Goal: Task Accomplishment & Management: Use online tool/utility

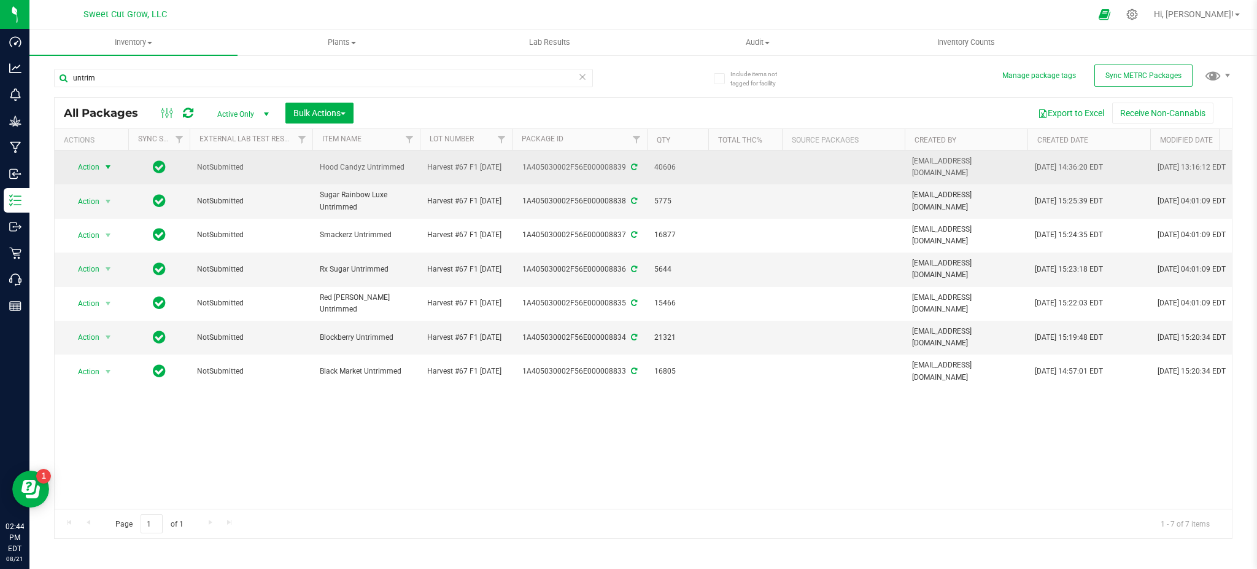
click at [99, 167] on span "Action" at bounding box center [83, 166] width 33 height 17
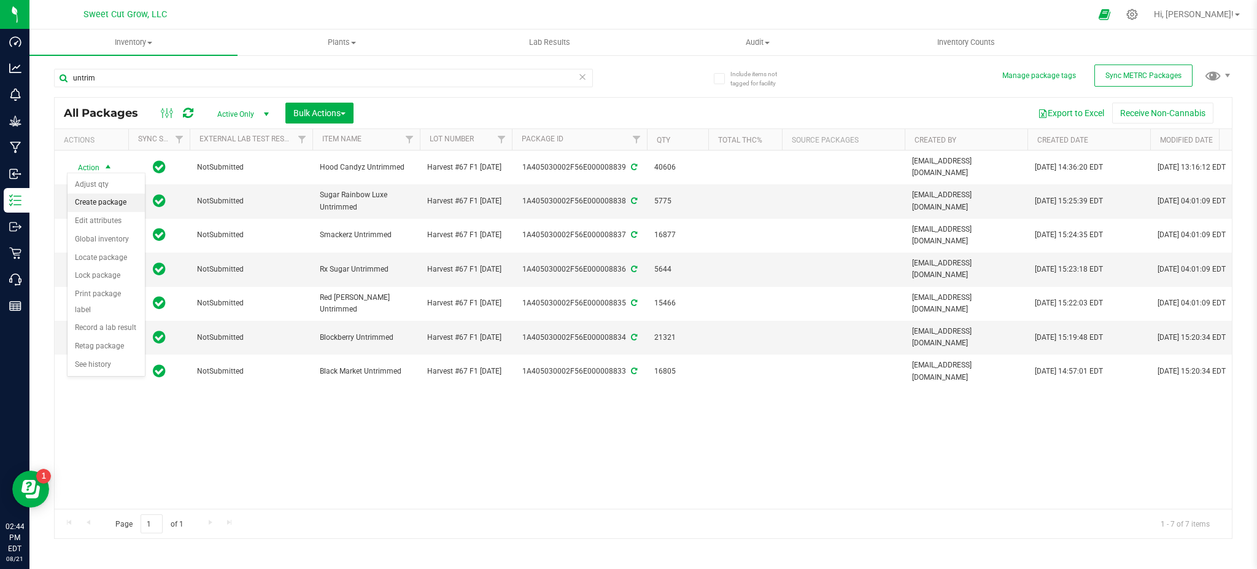
click at [119, 203] on li "Create package" at bounding box center [106, 202] width 77 height 18
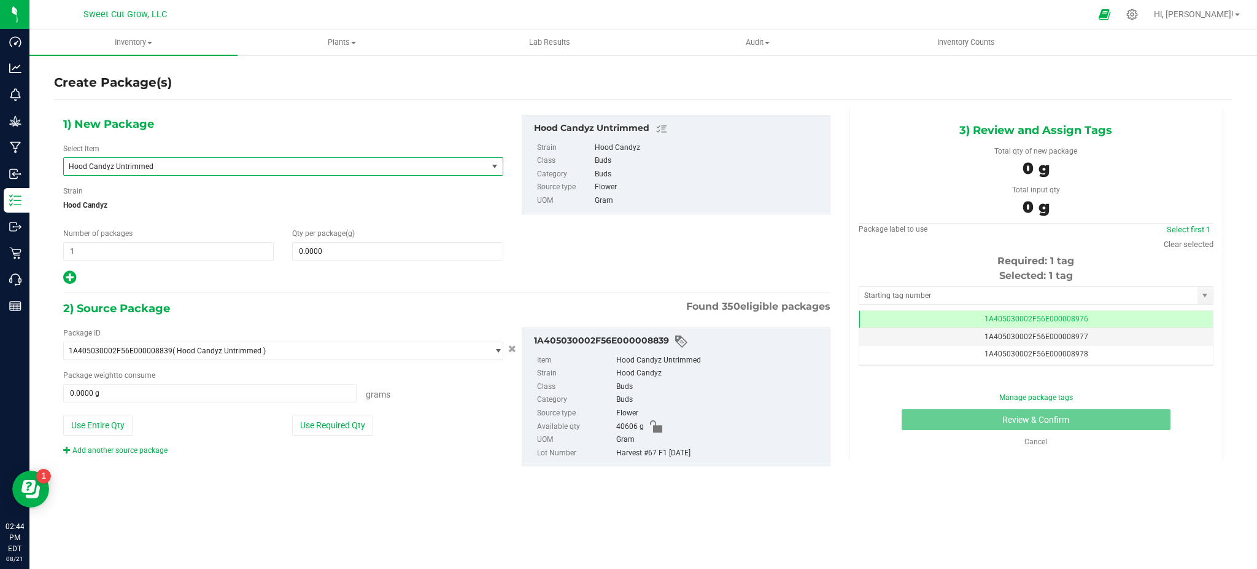
click at [184, 166] on span "Hood Candyz Untrimmed" at bounding box center [267, 166] width 397 height 9
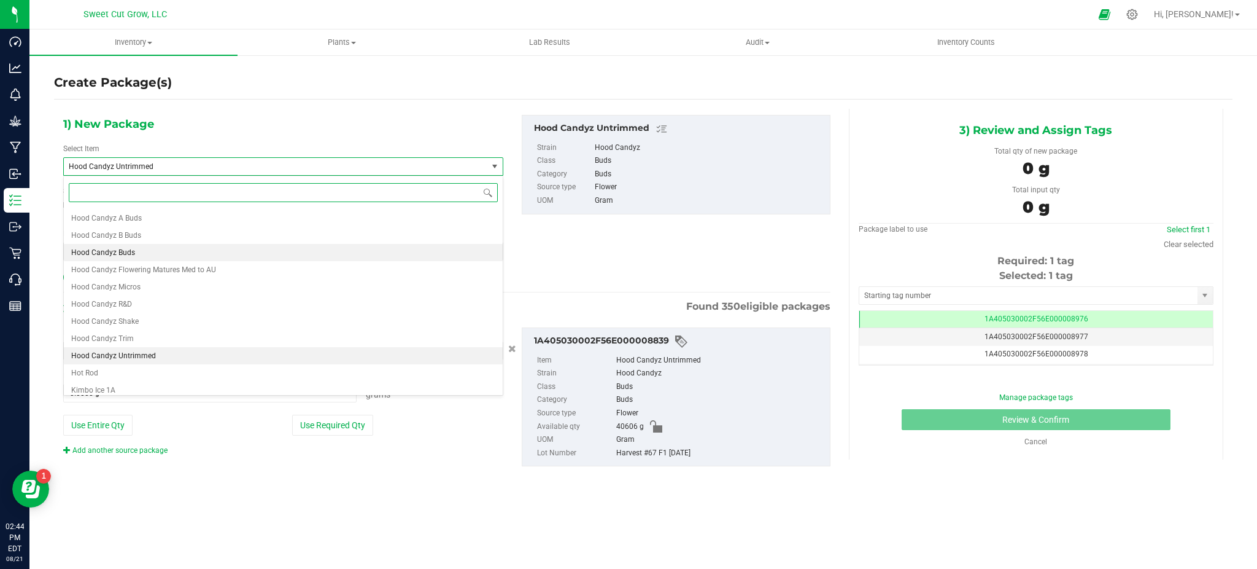
click at [154, 250] on li "Hood Candyz Buds" at bounding box center [283, 252] width 439 height 17
type input "0.0000"
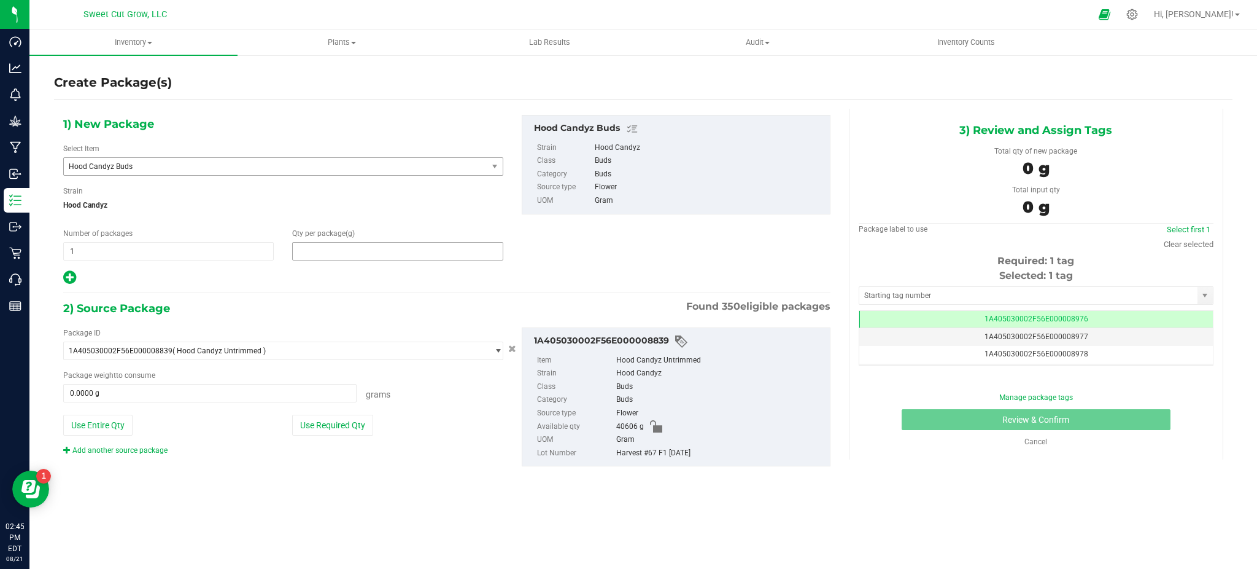
click at [313, 252] on span at bounding box center [397, 251] width 211 height 18
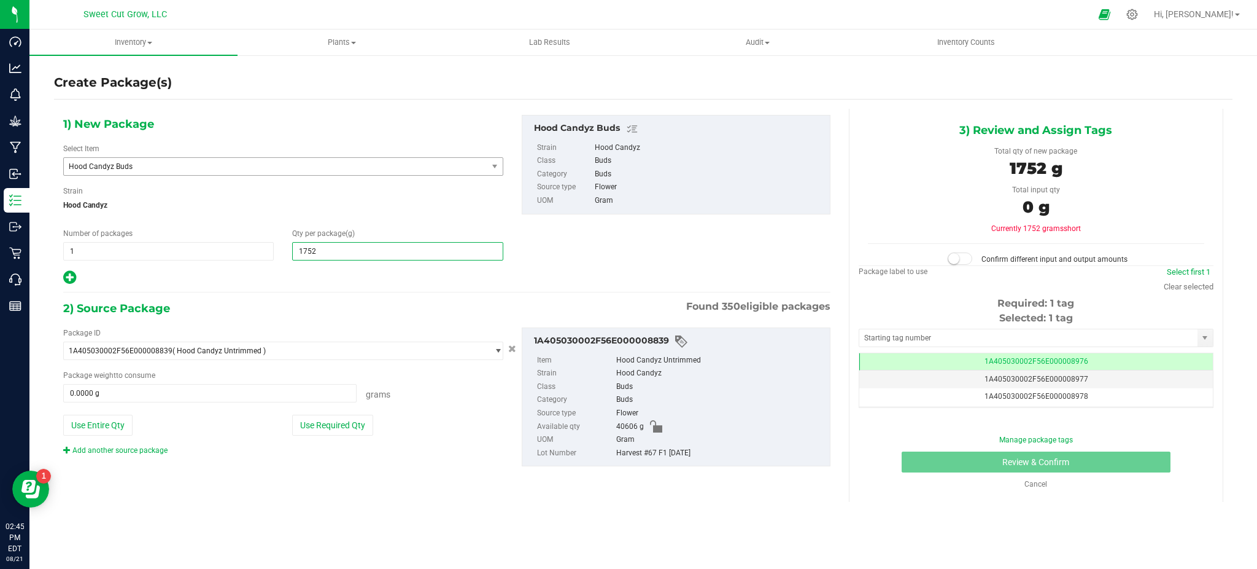
type input "17526"
type input "17,526.0000"
click at [335, 417] on button "Use Required Qty" at bounding box center [332, 424] width 81 height 21
type input "17526.0000 g"
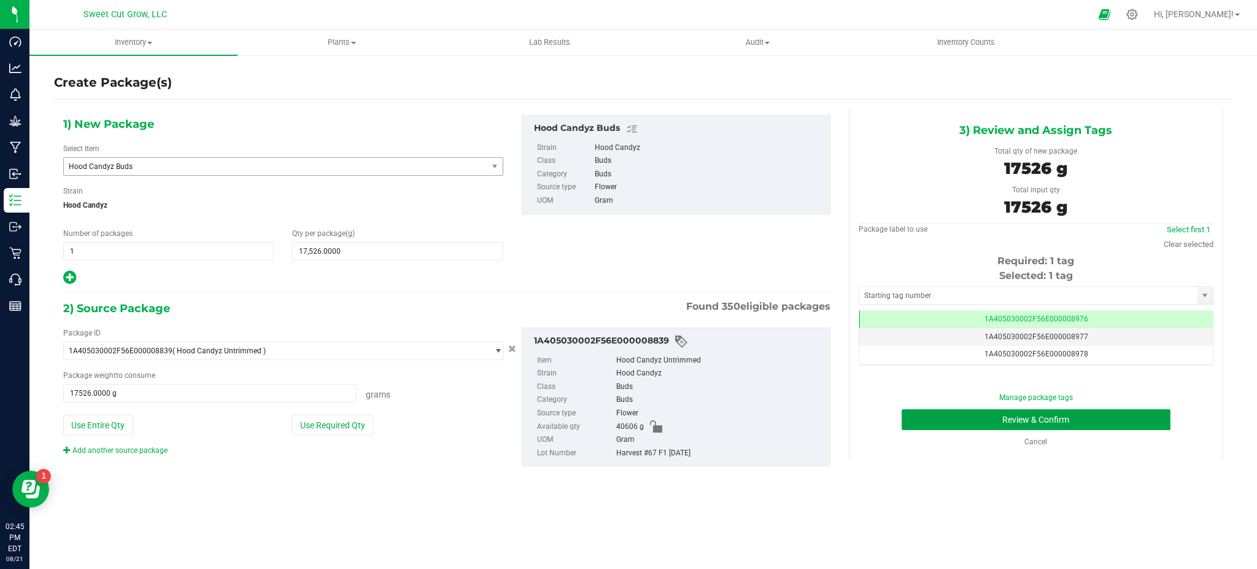
click at [944, 421] on button "Review & Confirm" at bounding box center [1036, 419] width 269 height 21
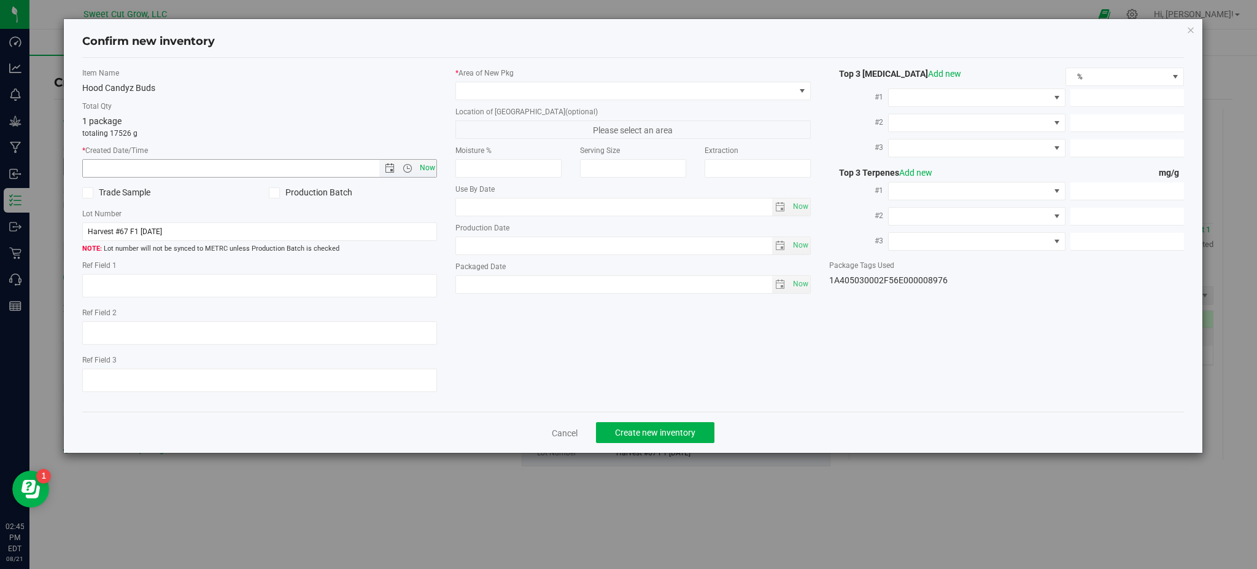
click at [433, 171] on span "Now" at bounding box center [427, 168] width 21 height 18
type input "[DATE] 2:45 PM"
click at [572, 93] on span at bounding box center [625, 90] width 338 height 17
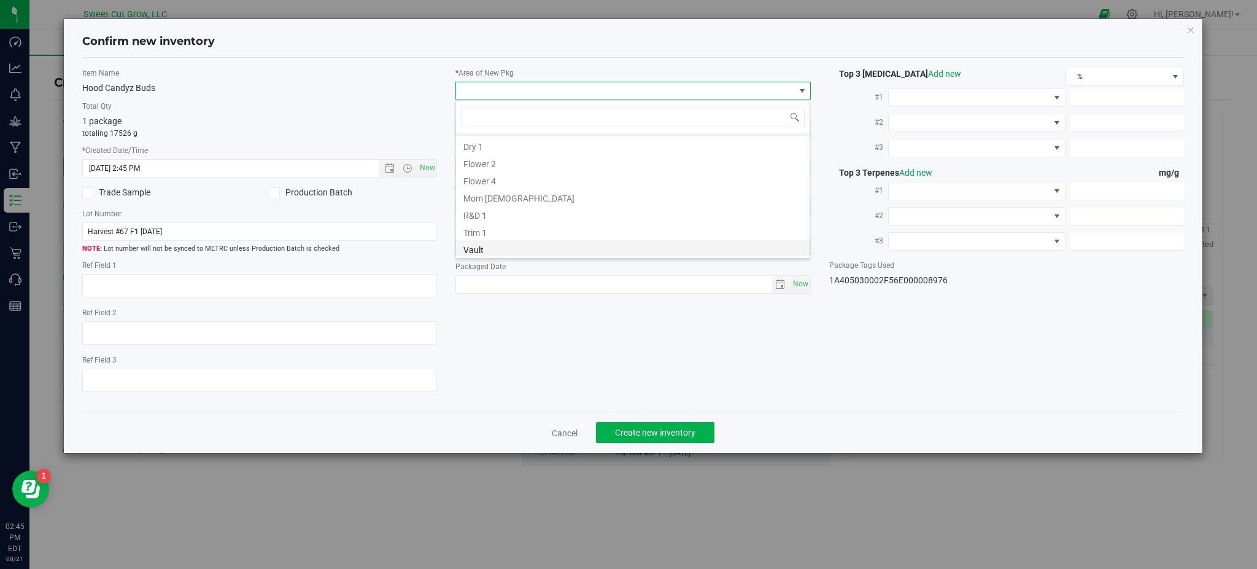
click at [551, 243] on li "Vault" at bounding box center [633, 247] width 354 height 17
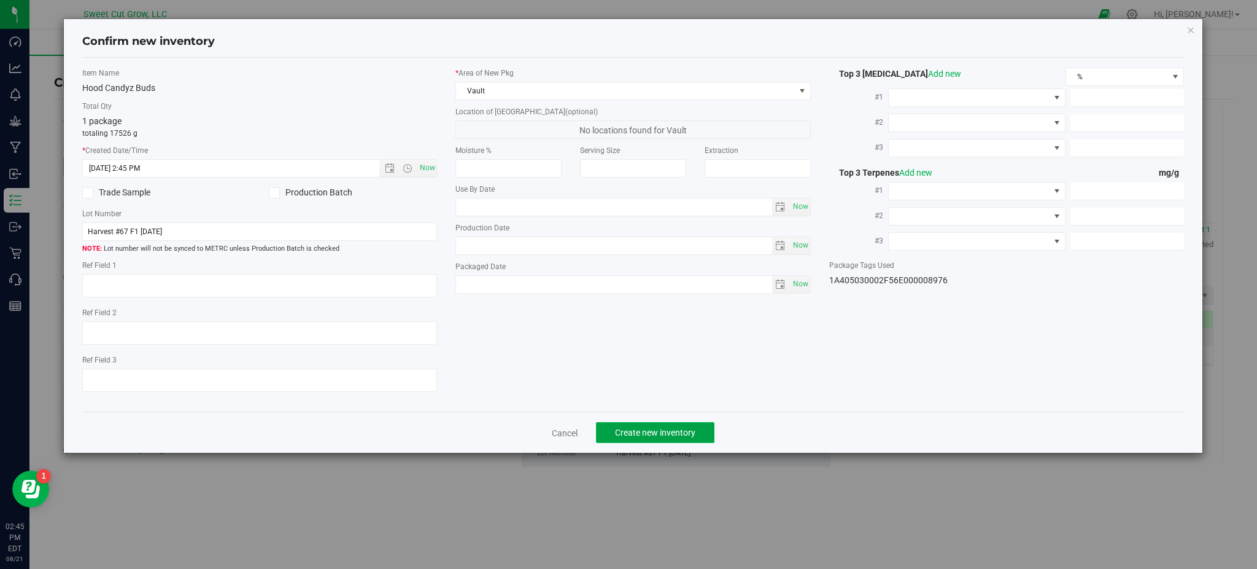
click at [639, 433] on span "Create new inventory" at bounding box center [655, 432] width 80 height 10
